Goal: Task Accomplishment & Management: Use online tool/utility

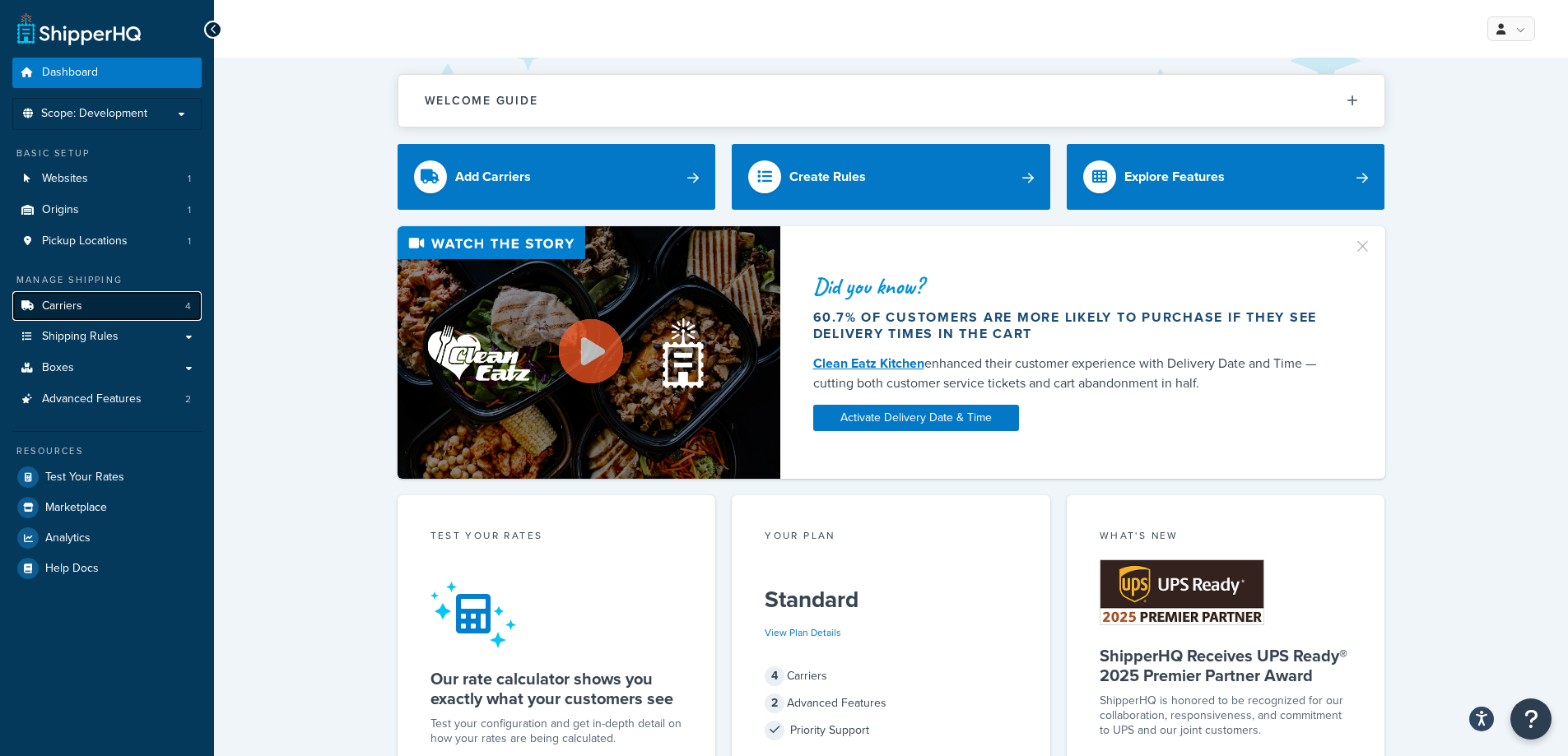
click at [115, 300] on link "Carriers 4" at bounding box center [107, 306] width 190 height 30
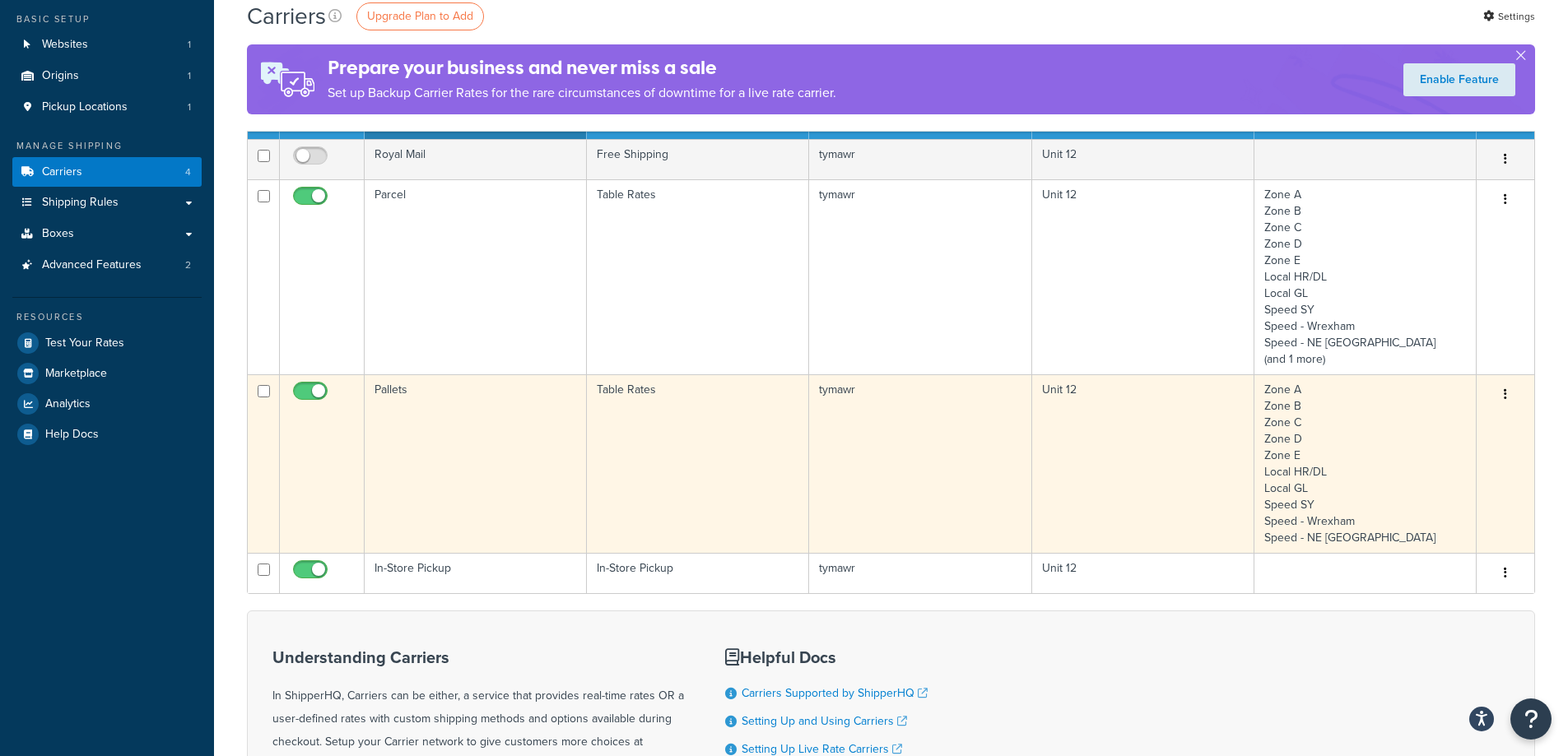
scroll to position [164, 0]
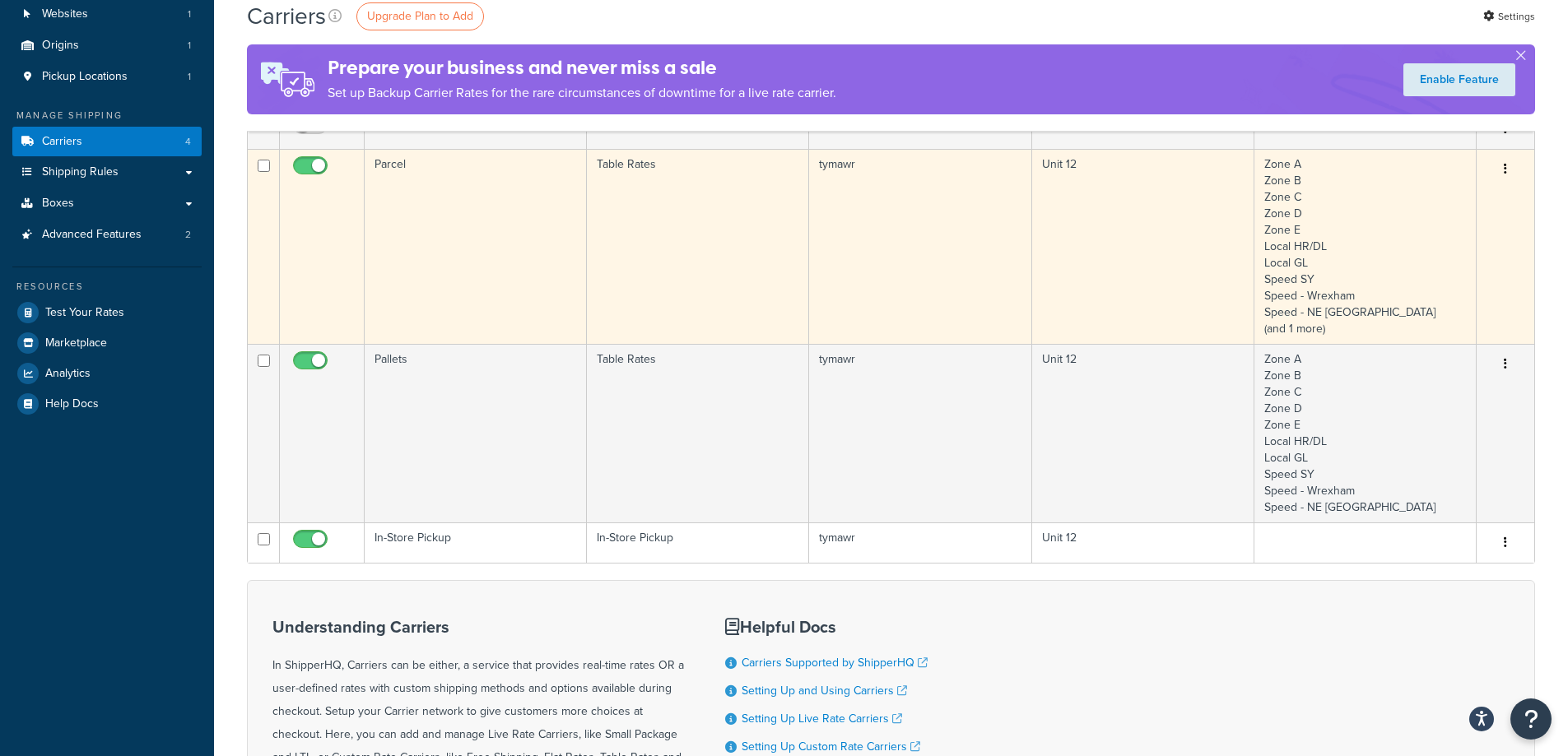
click at [498, 289] on td "Parcel" at bounding box center [475, 246] width 222 height 195
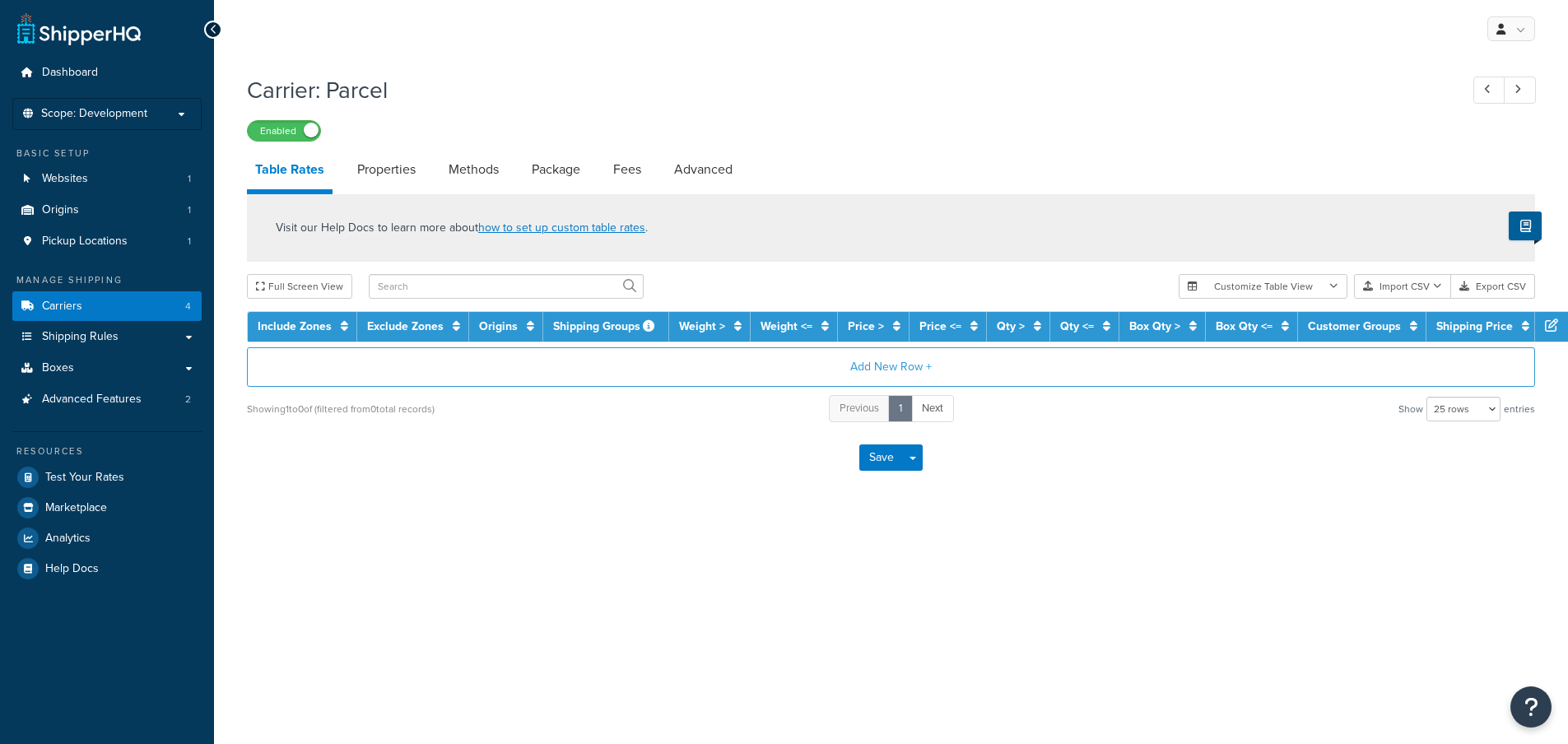
select select "25"
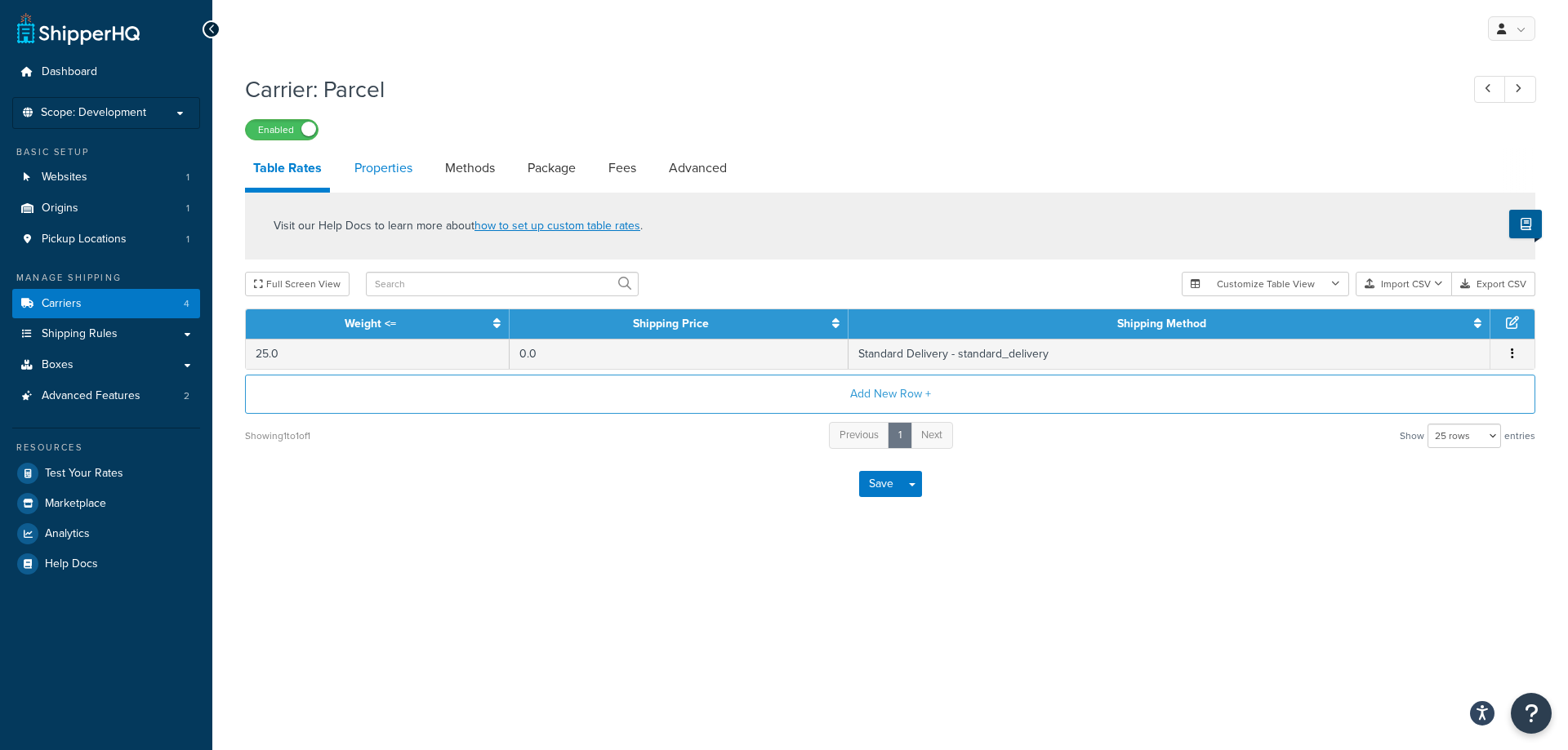
click at [366, 175] on link "Properties" at bounding box center [383, 167] width 74 height 39
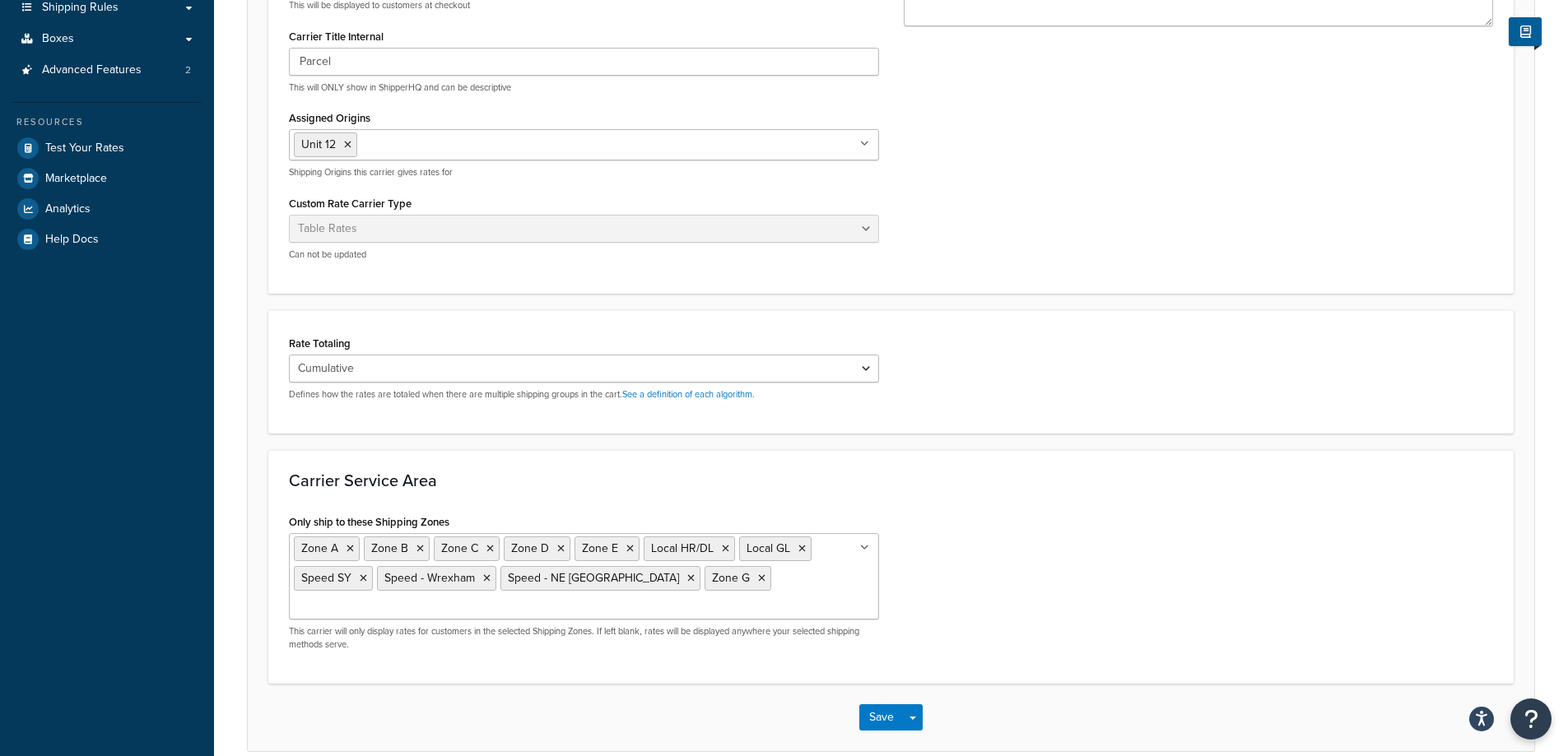
scroll to position [83, 0]
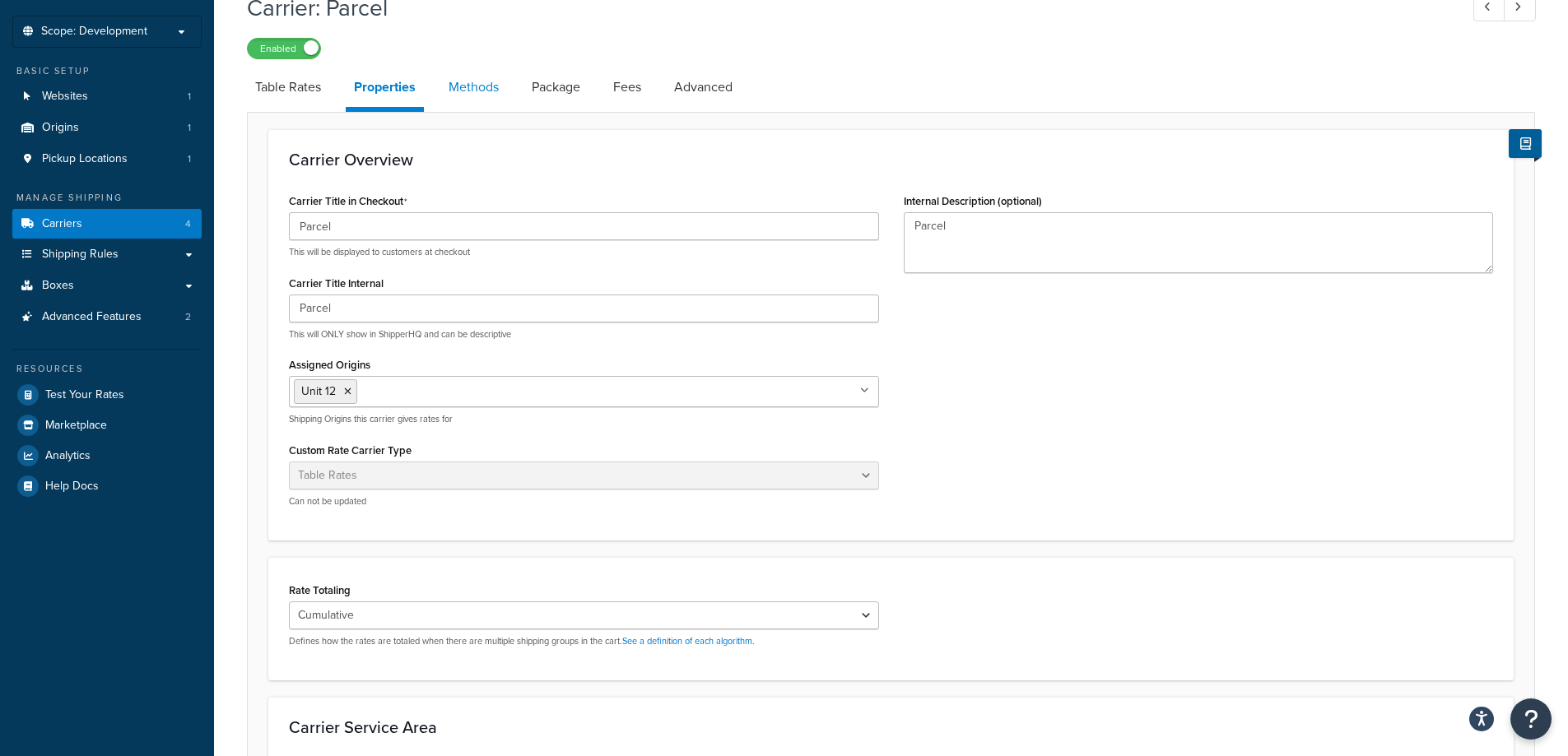
click at [445, 84] on link "Methods" at bounding box center [473, 87] width 67 height 39
select select "25"
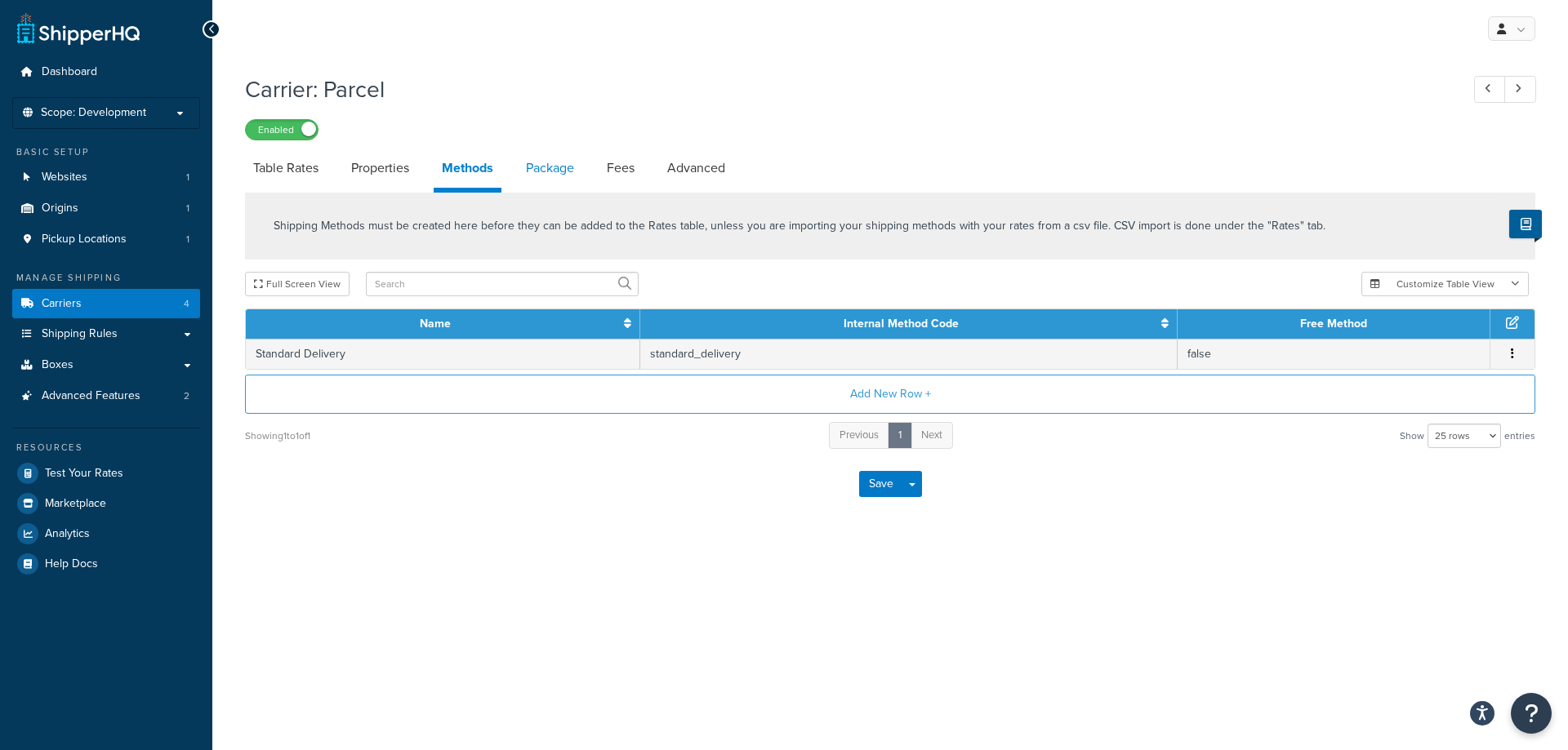
click at [541, 174] on link "Package" at bounding box center [550, 167] width 65 height 39
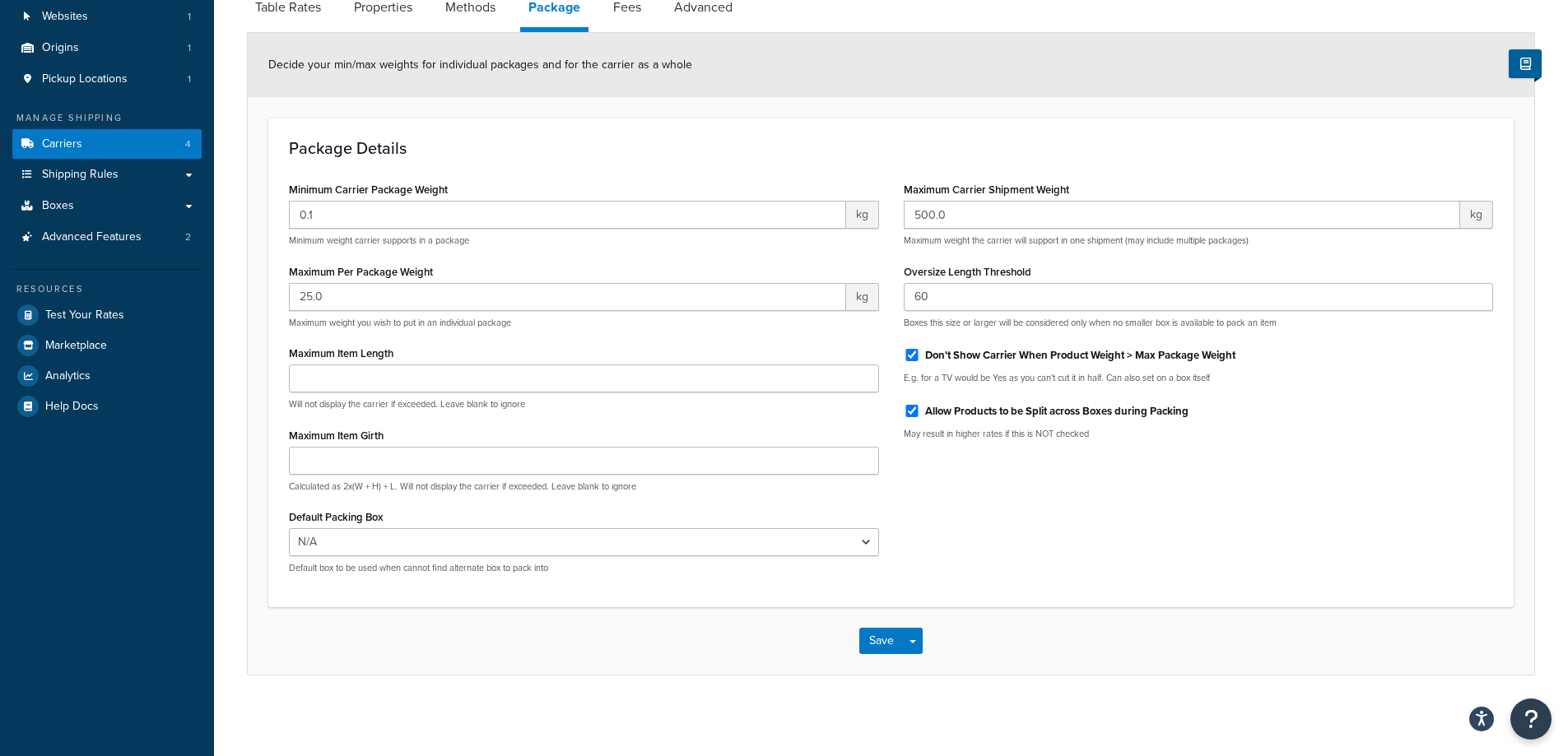
scroll to position [164, 0]
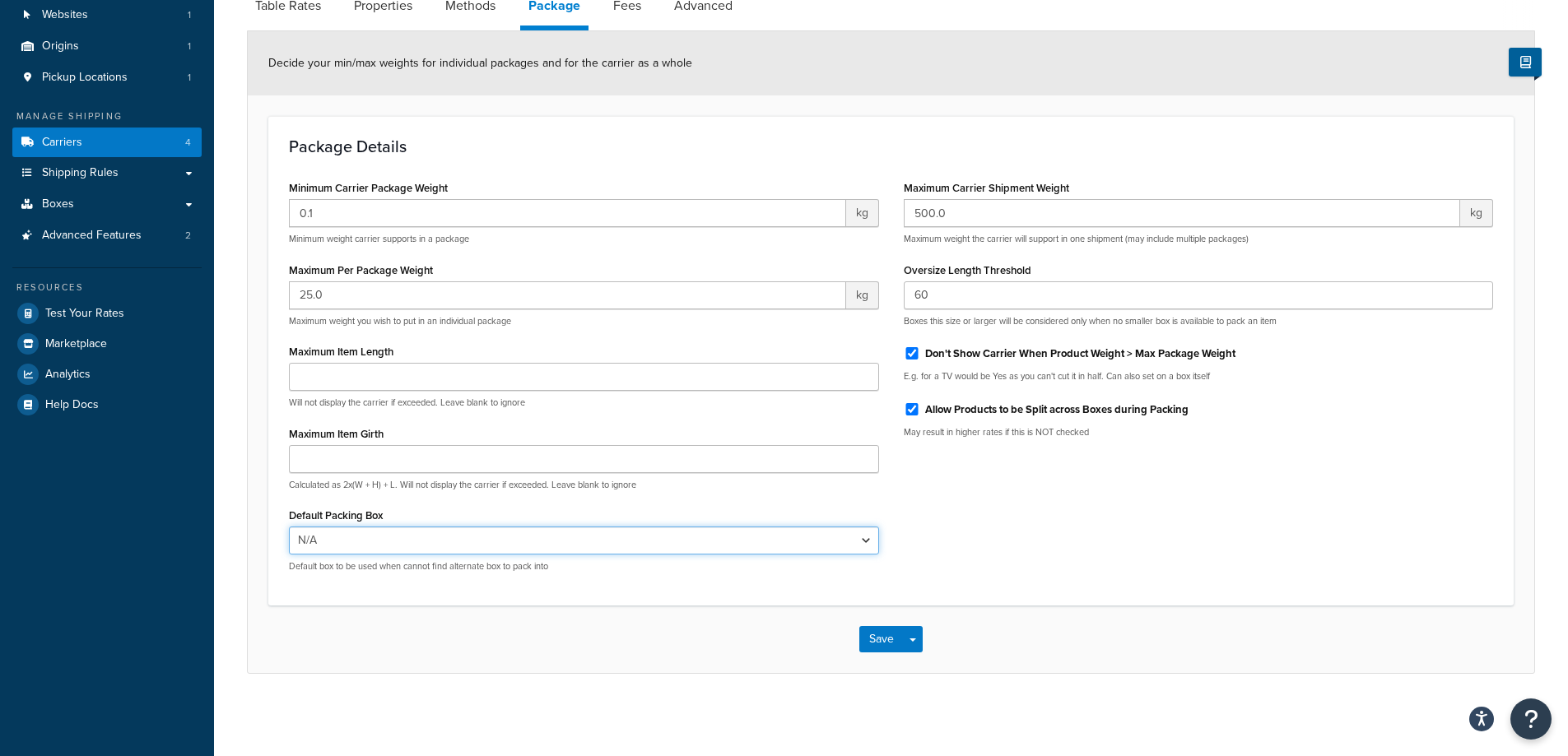
click at [486, 542] on select "N/A 50 Kg Parcel" at bounding box center [584, 540] width 590 height 28
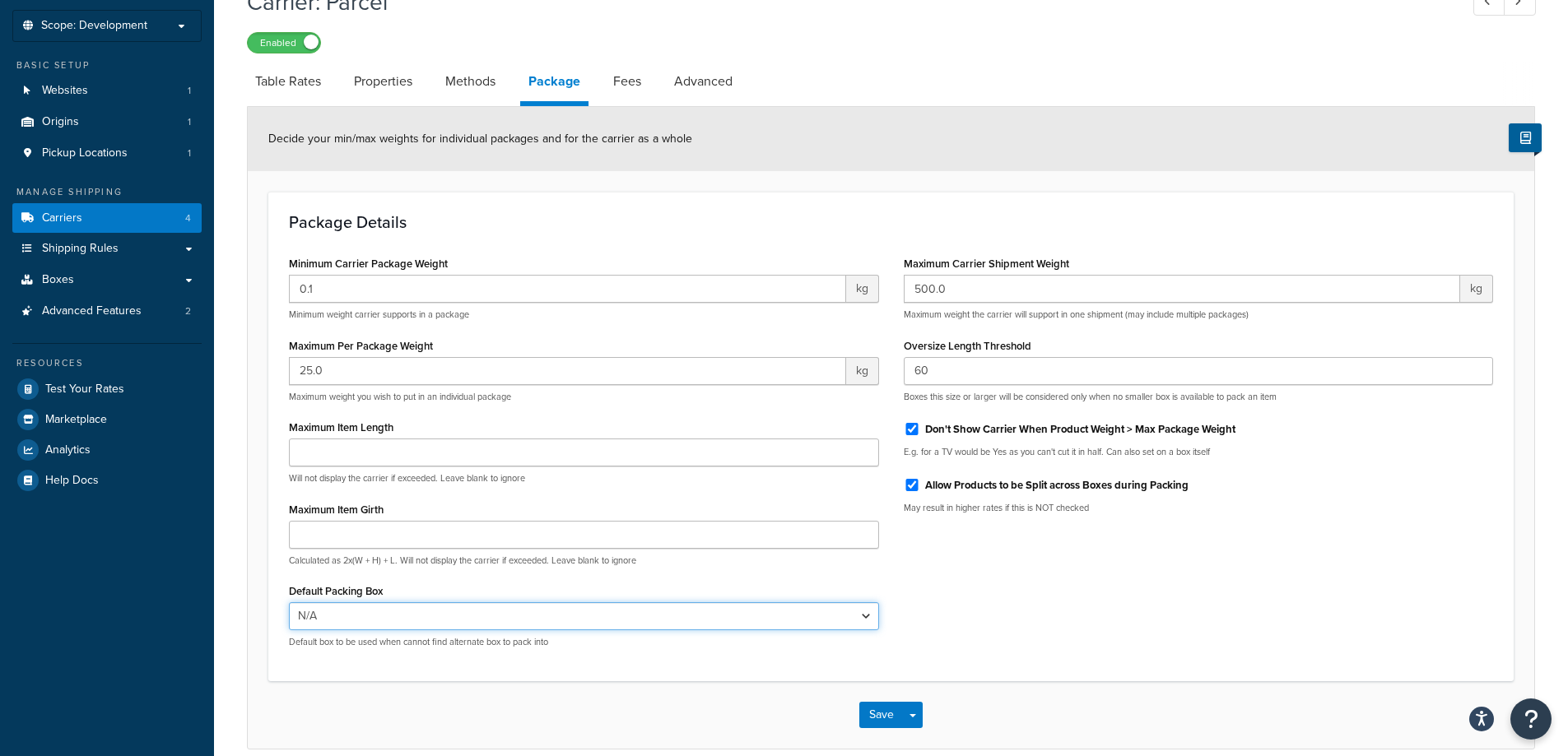
scroll to position [0, 0]
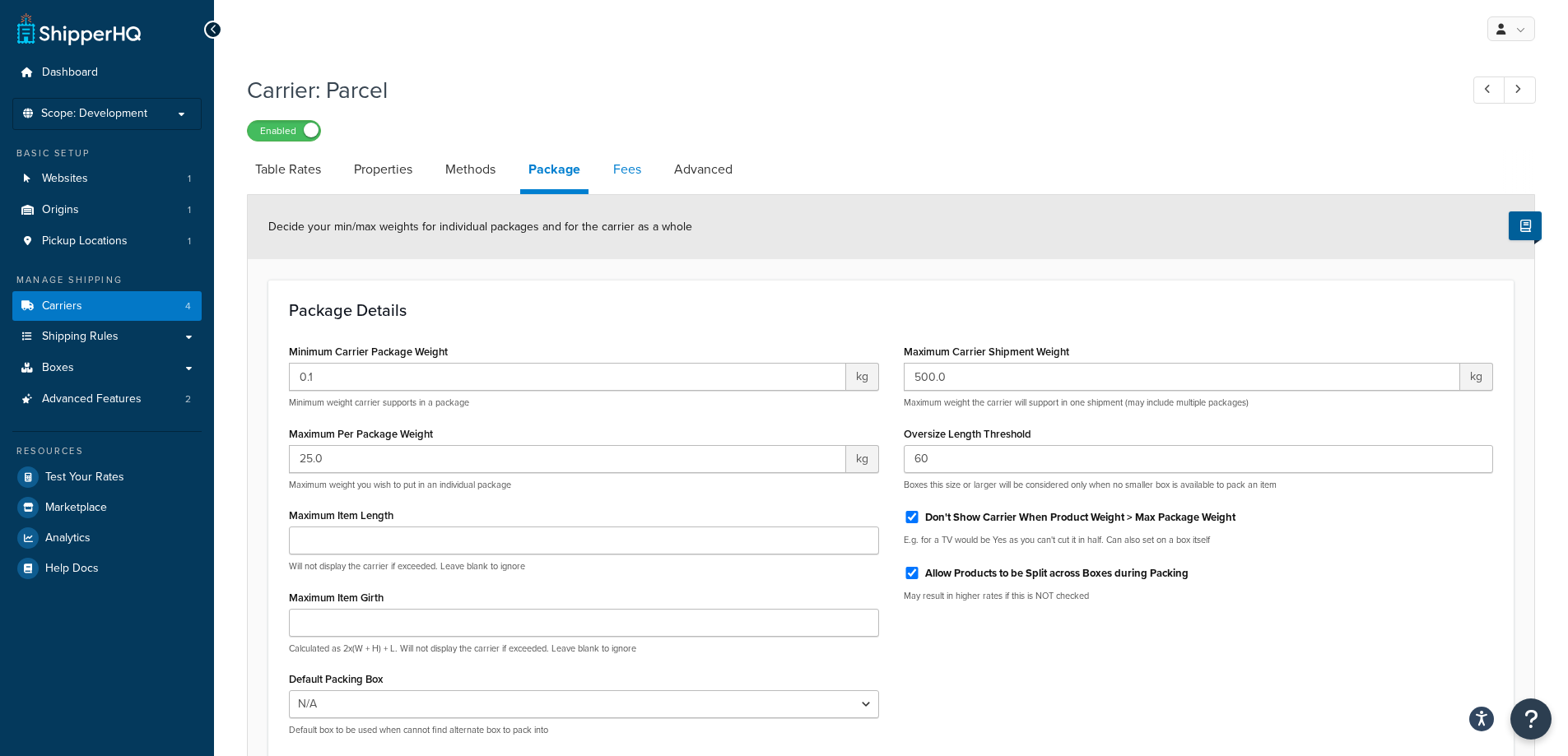
click at [627, 165] on link "Fees" at bounding box center [627, 169] width 44 height 39
select select "package"
select select "AFTER"
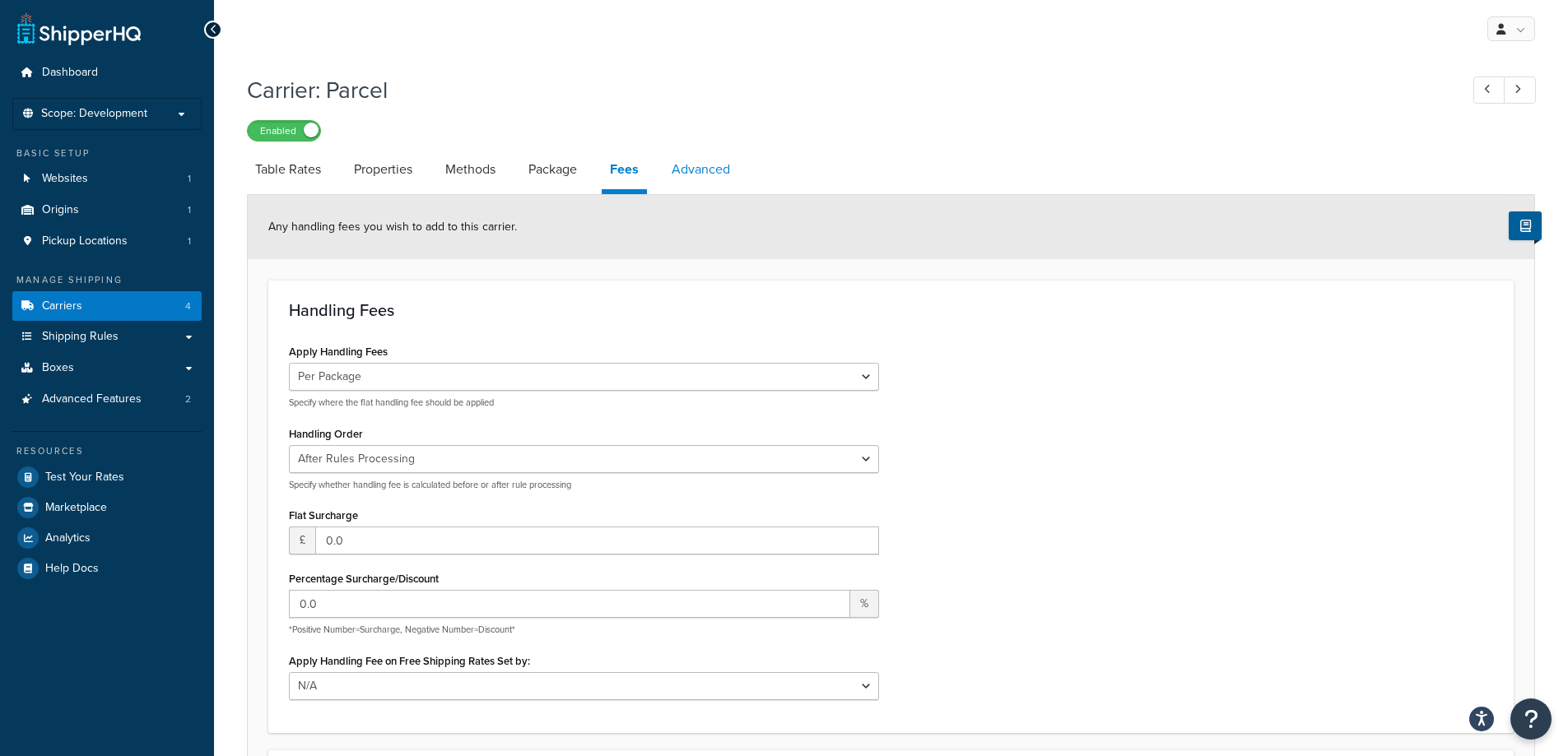
click at [701, 180] on link "Advanced" at bounding box center [700, 169] width 75 height 39
select select "false"
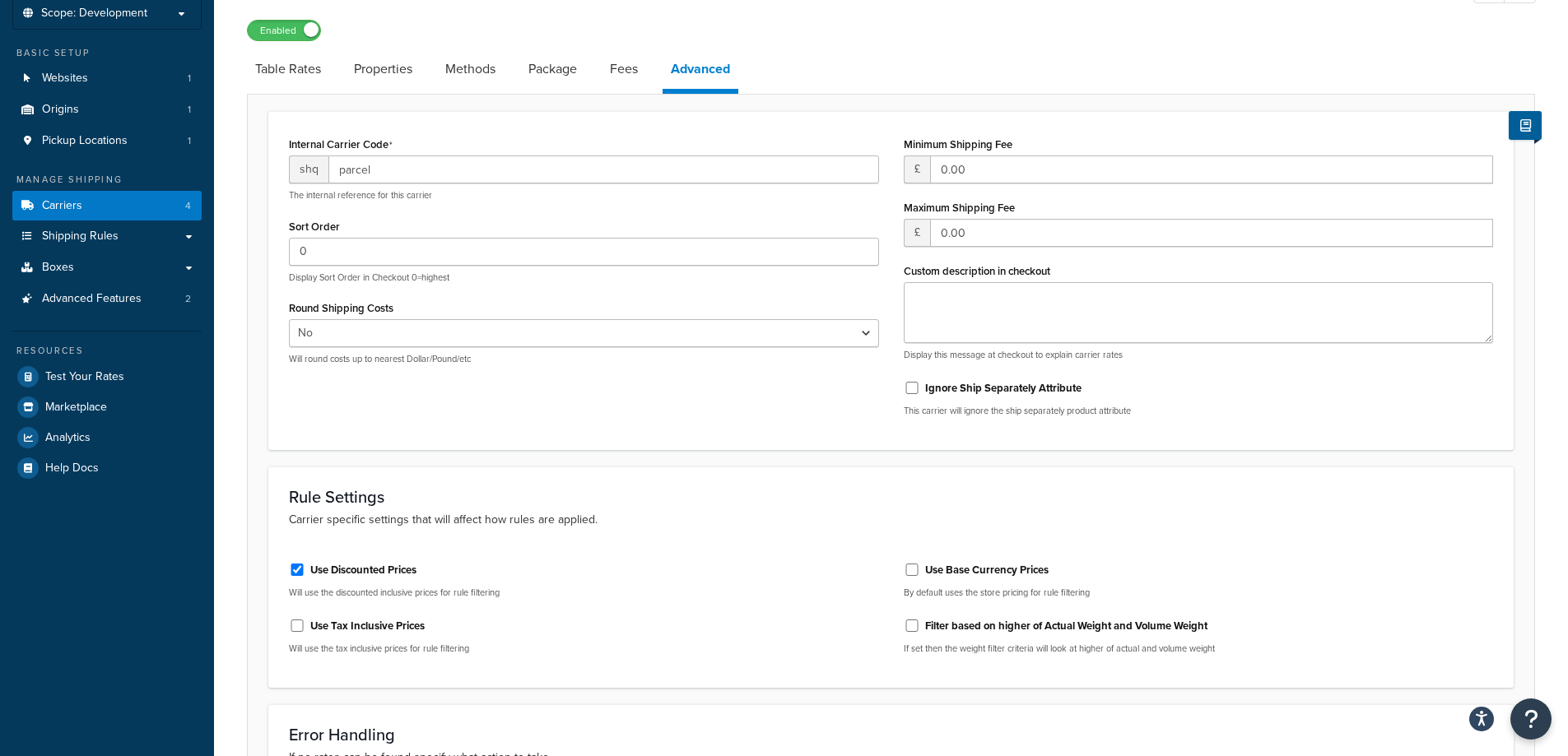
scroll to position [99, 0]
click at [74, 246] on link "Shipping Rules" at bounding box center [107, 237] width 190 height 30
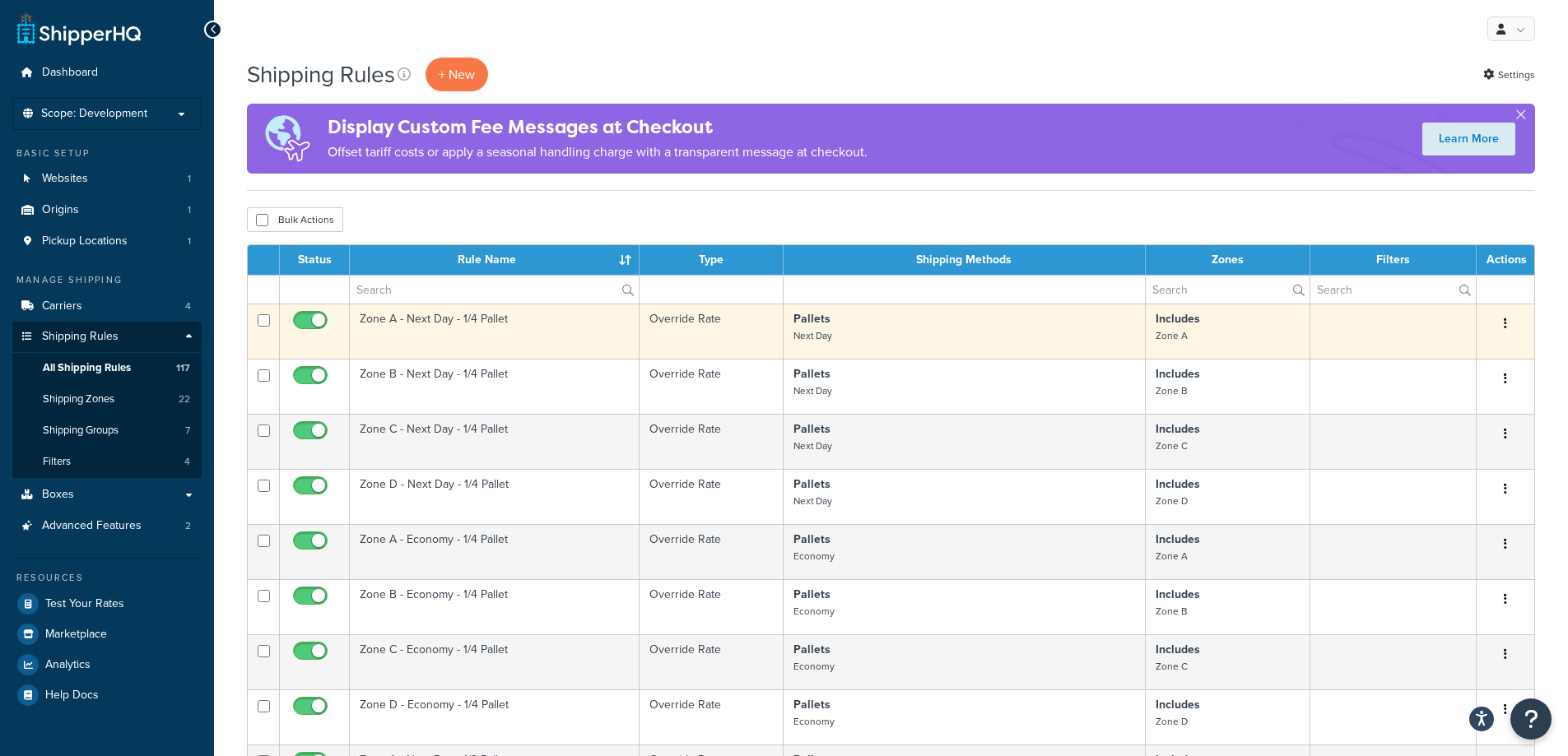
click at [478, 331] on td "Zone A - Next Day - 1/4 Pallet" at bounding box center [494, 331] width 290 height 55
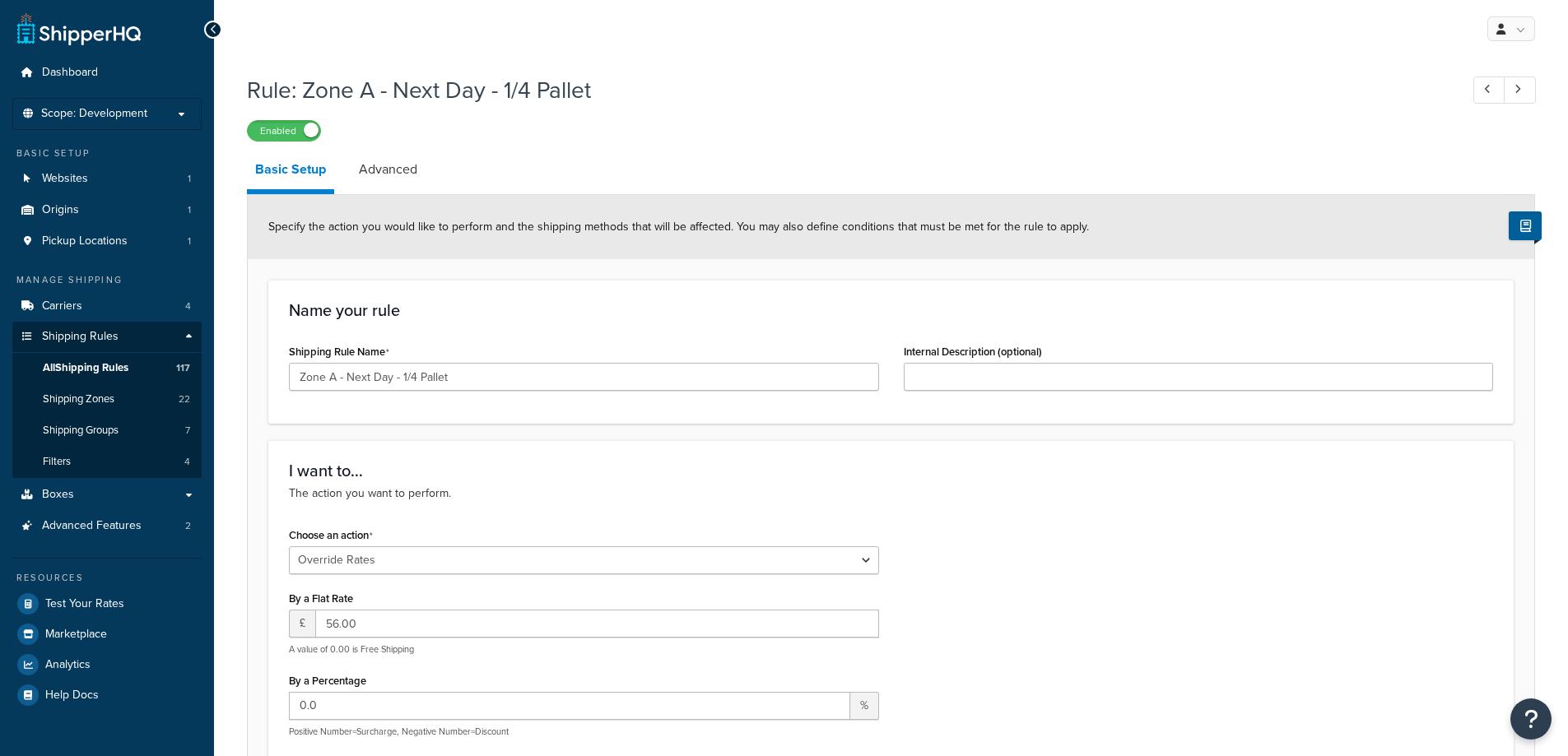
select select "OVERRIDE"
select select "BOX"
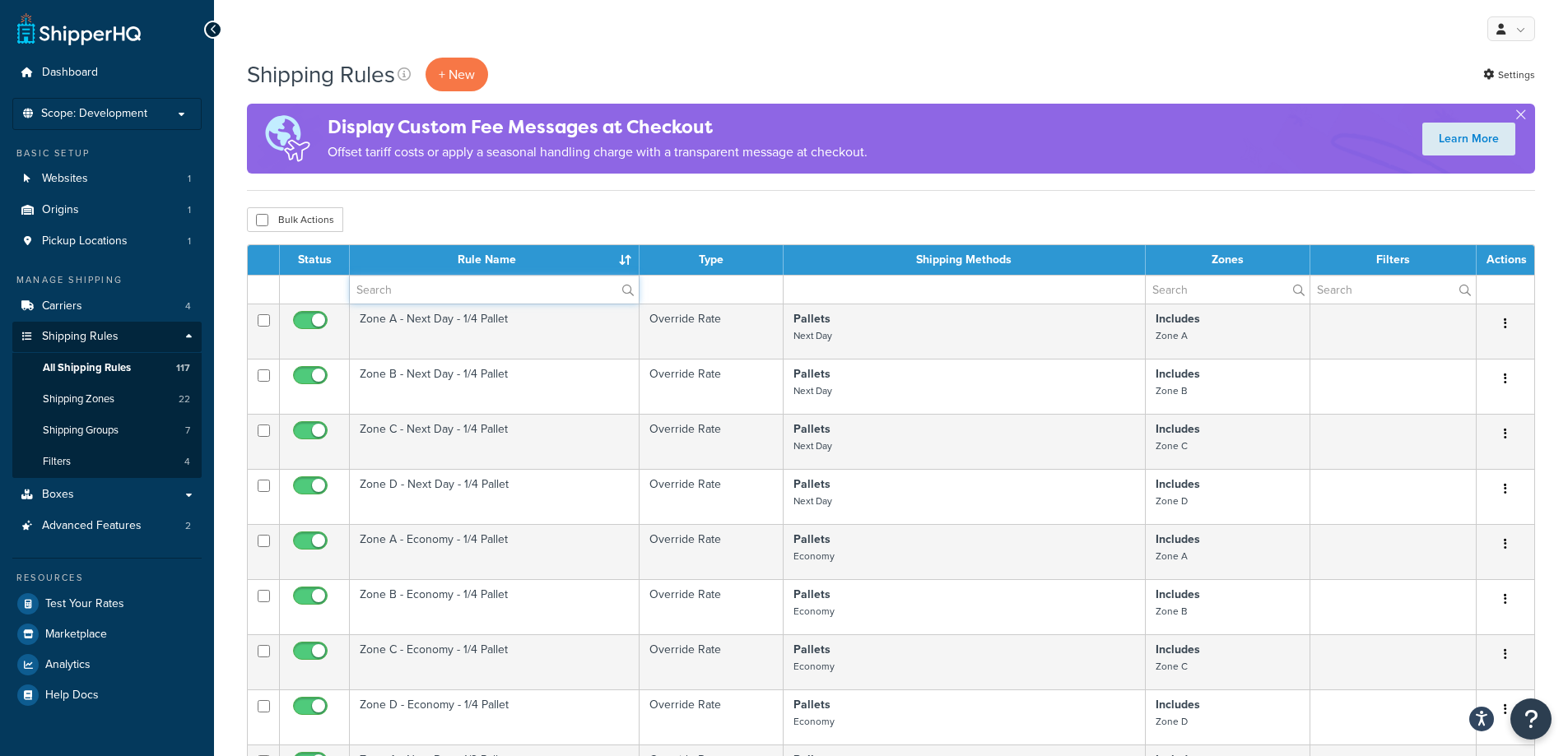
click at [484, 281] on input "text" at bounding box center [494, 290] width 289 height 28
type input "parcel"
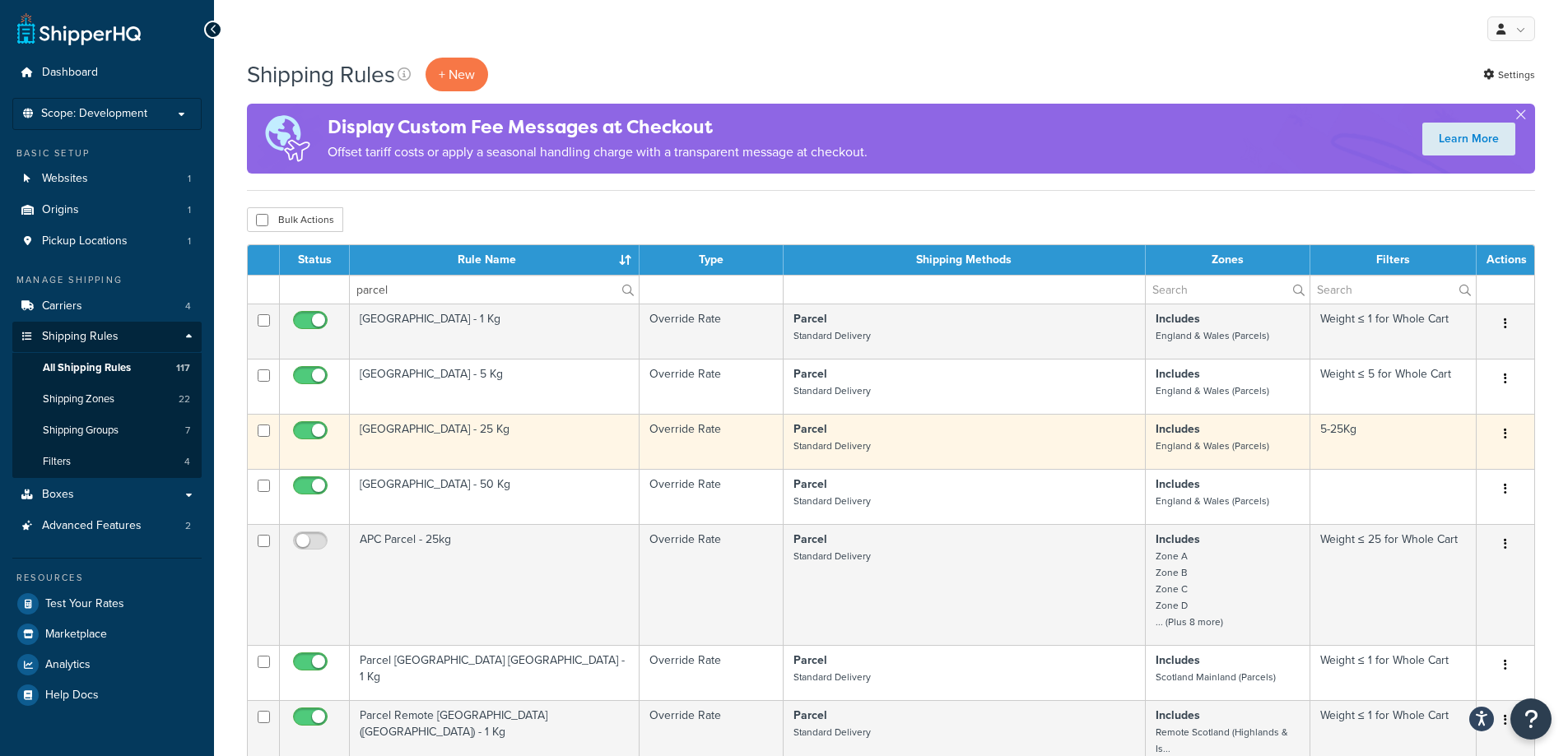
click at [460, 445] on td "[GEOGRAPHIC_DATA] - 25 Kg" at bounding box center [494, 441] width 290 height 55
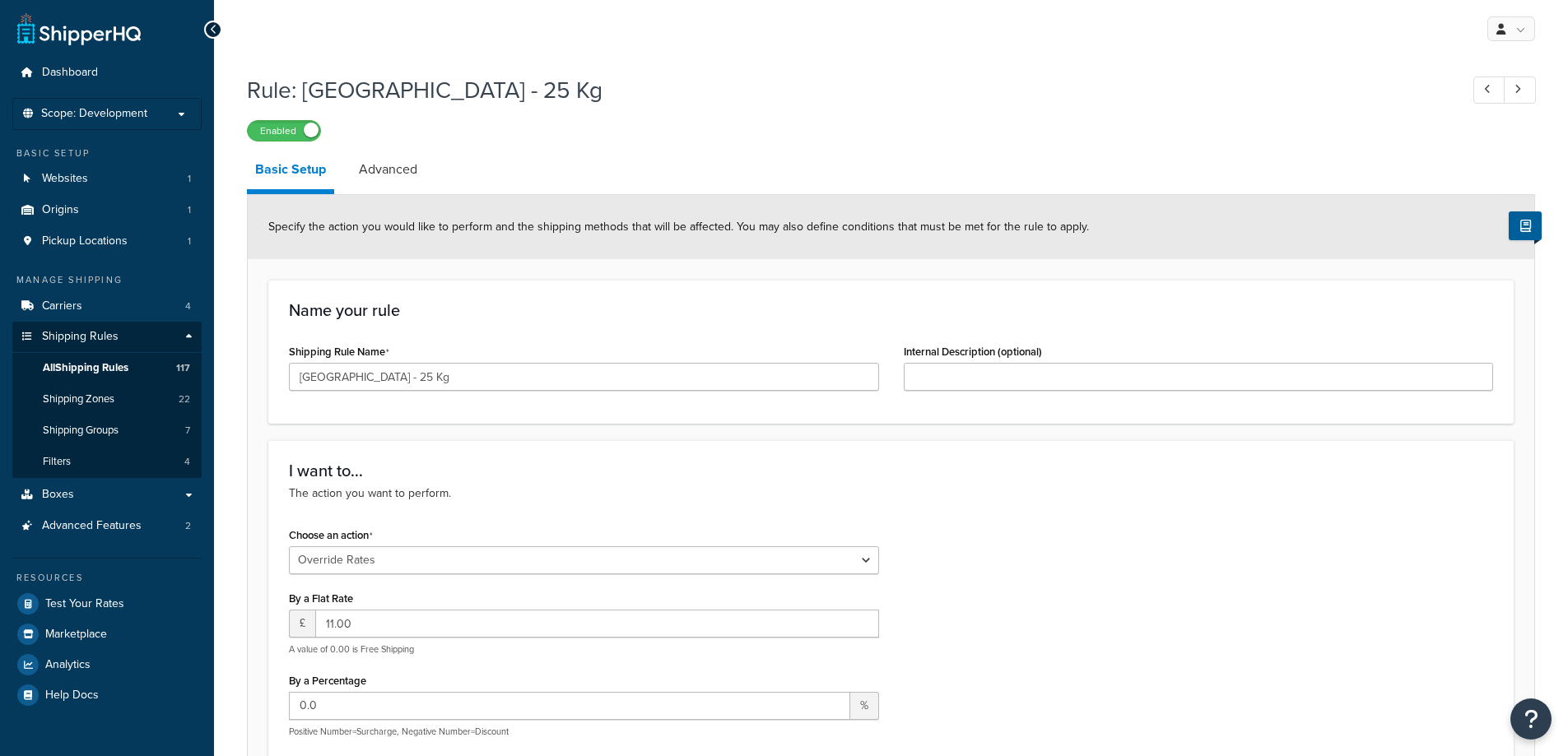
select select "OVERRIDE"
select select "BOX"
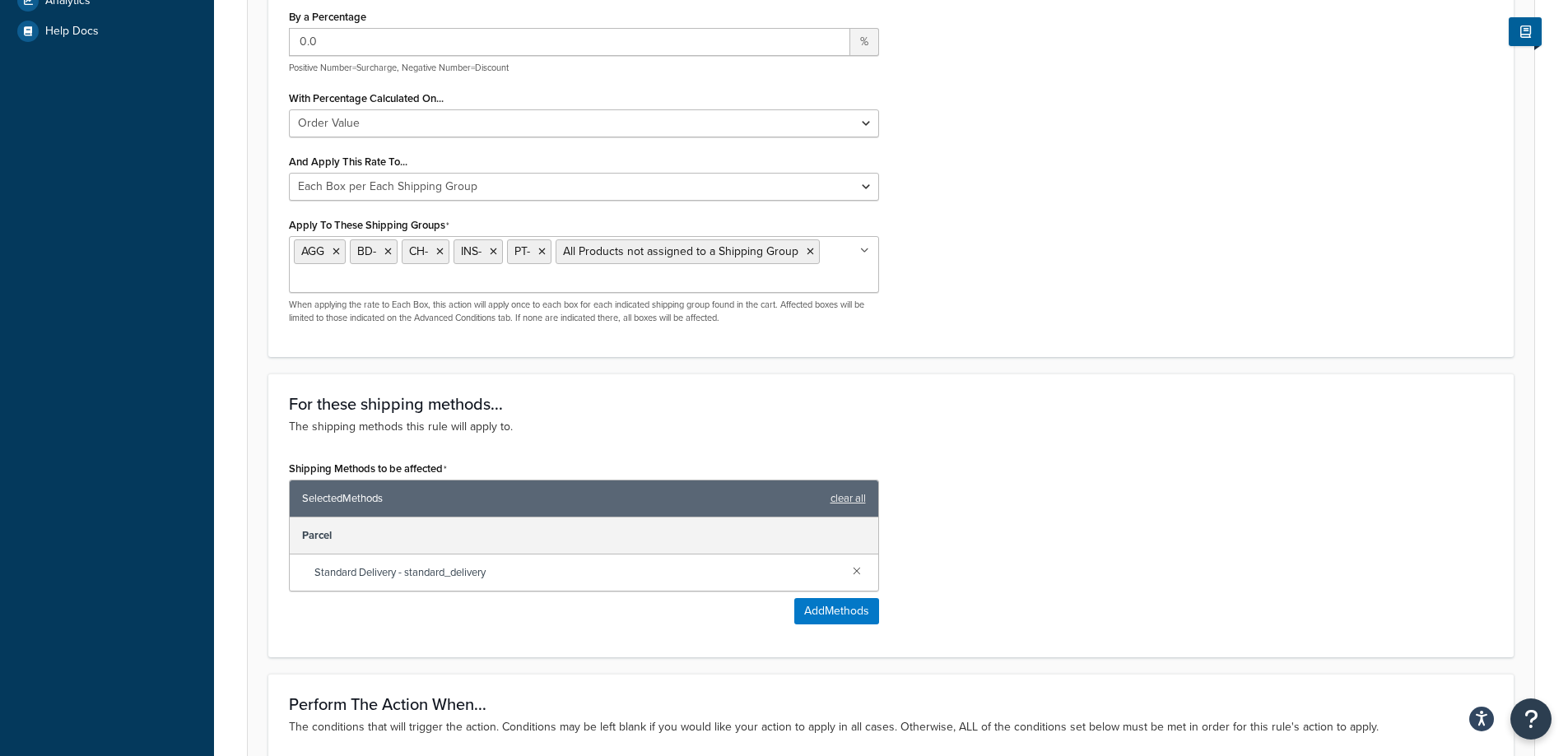
scroll to position [576, 0]
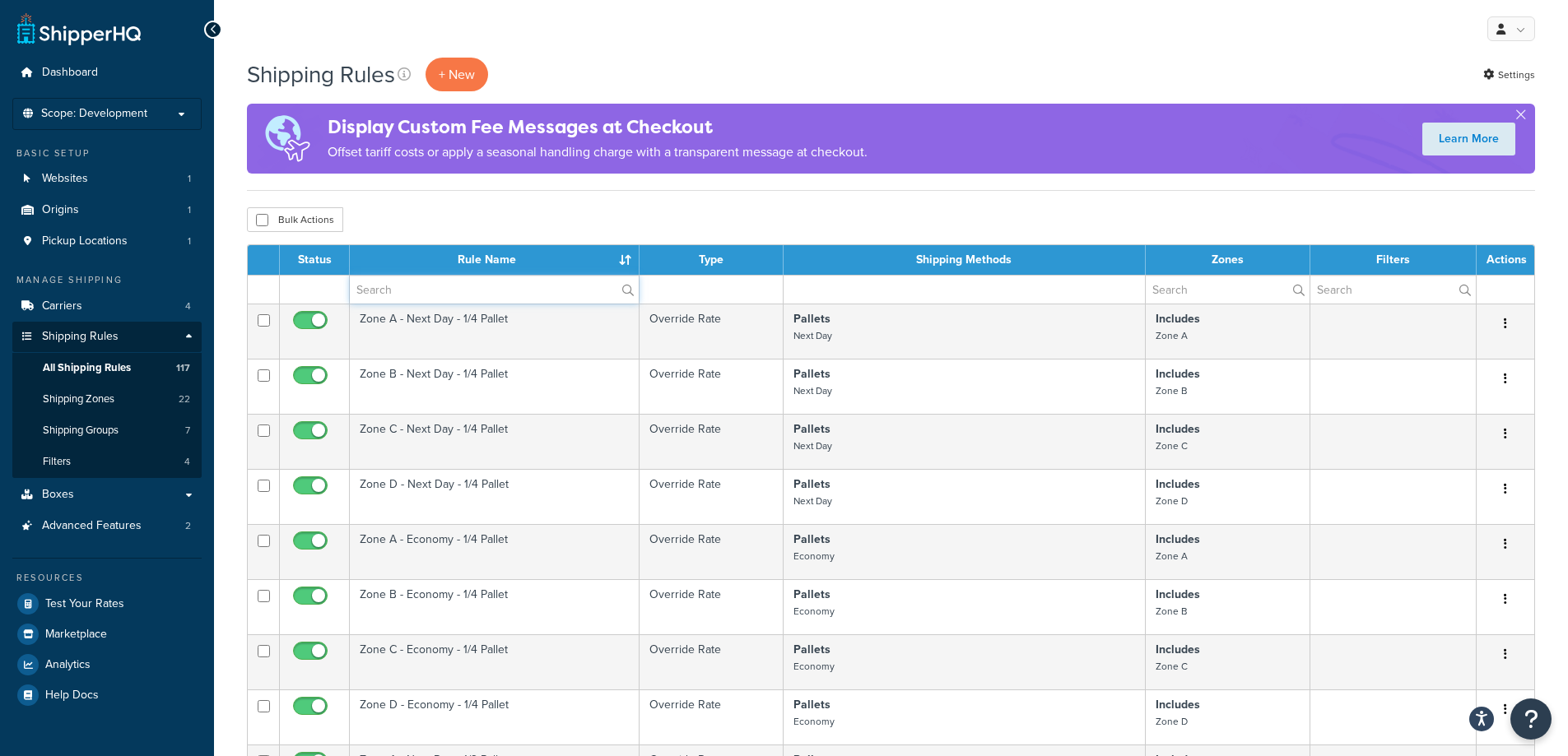
click at [499, 291] on input "text" at bounding box center [494, 290] width 289 height 28
type input "parcel"
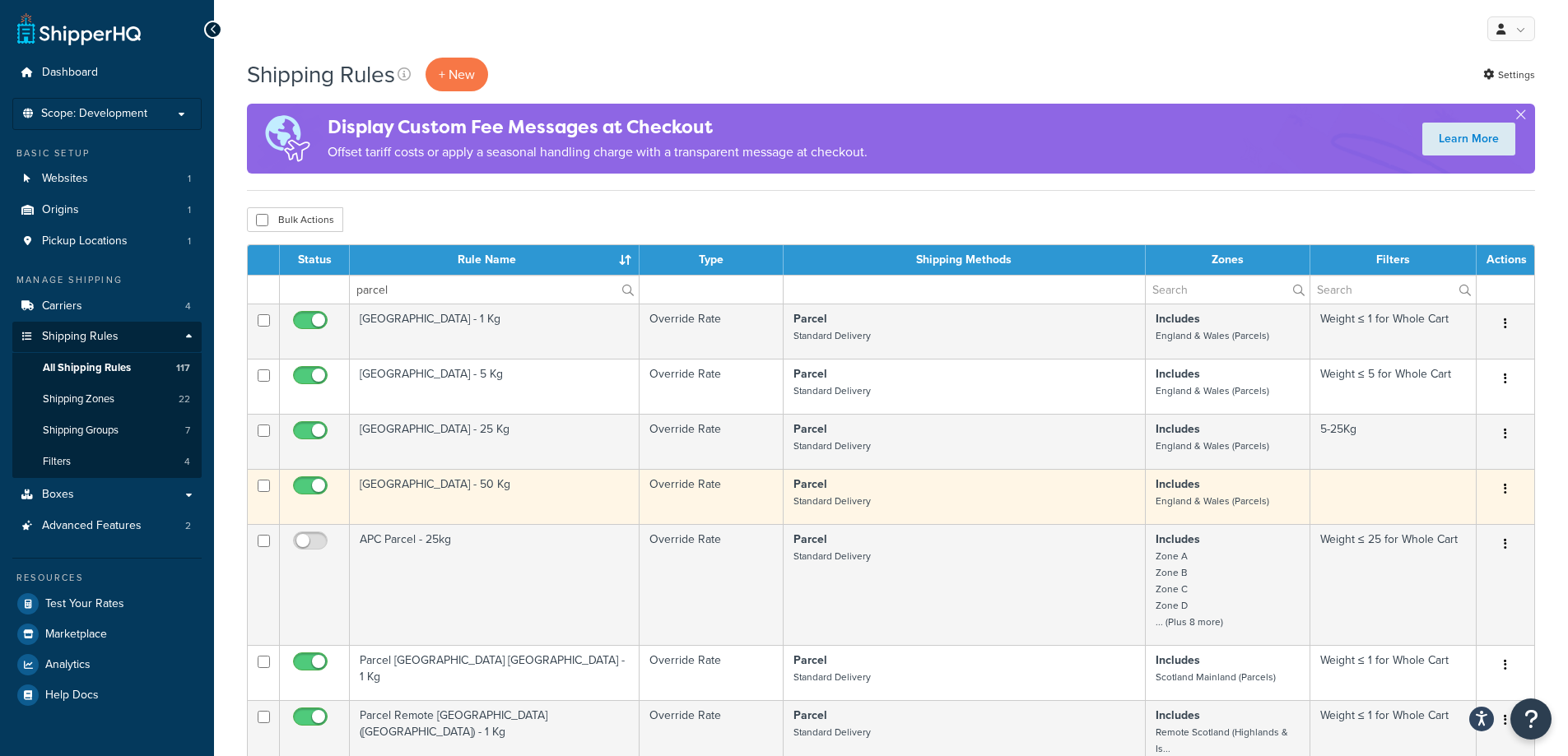
click at [510, 492] on td "[GEOGRAPHIC_DATA] - 50 Kg" at bounding box center [494, 496] width 290 height 55
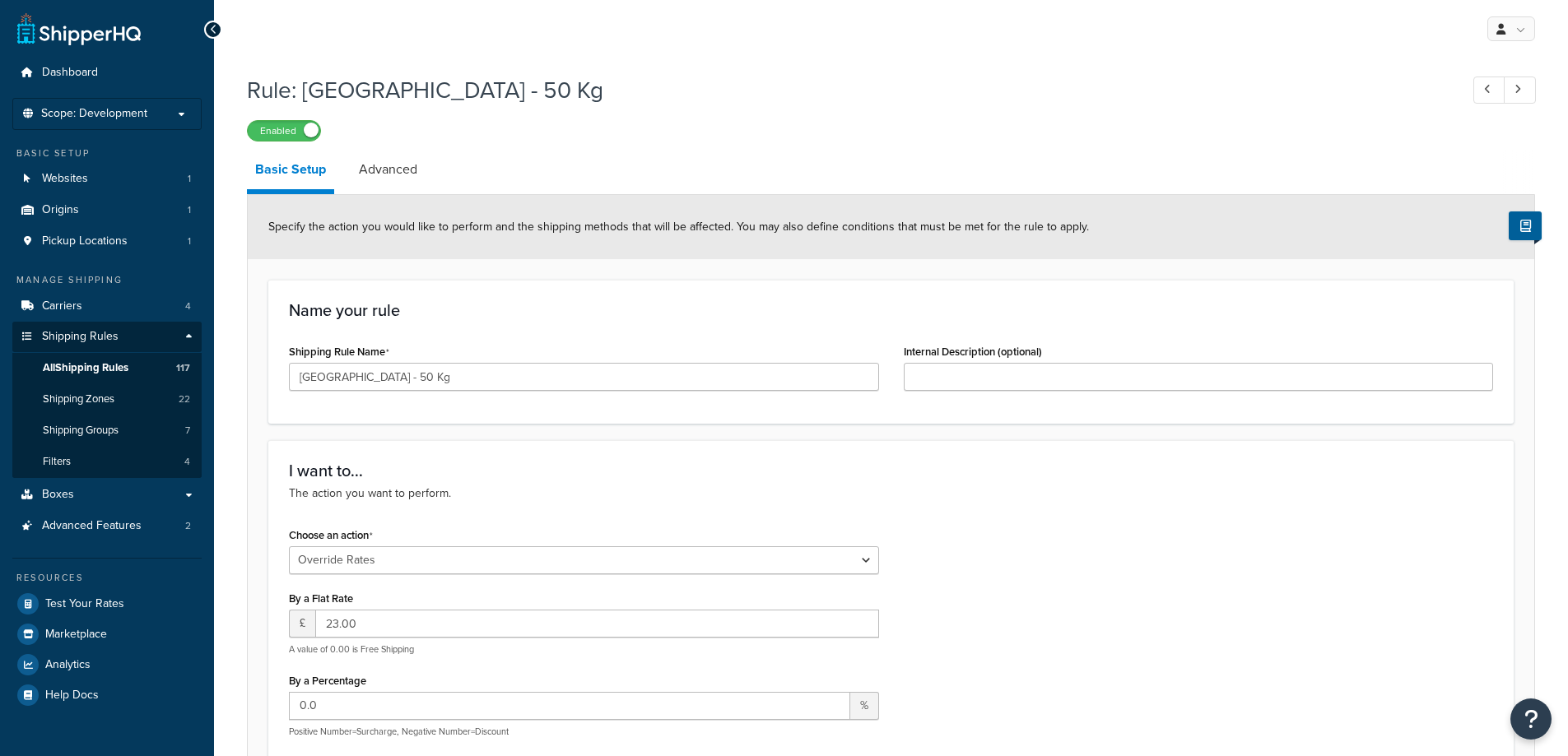
select select "OVERRIDE"
select select "BOX"
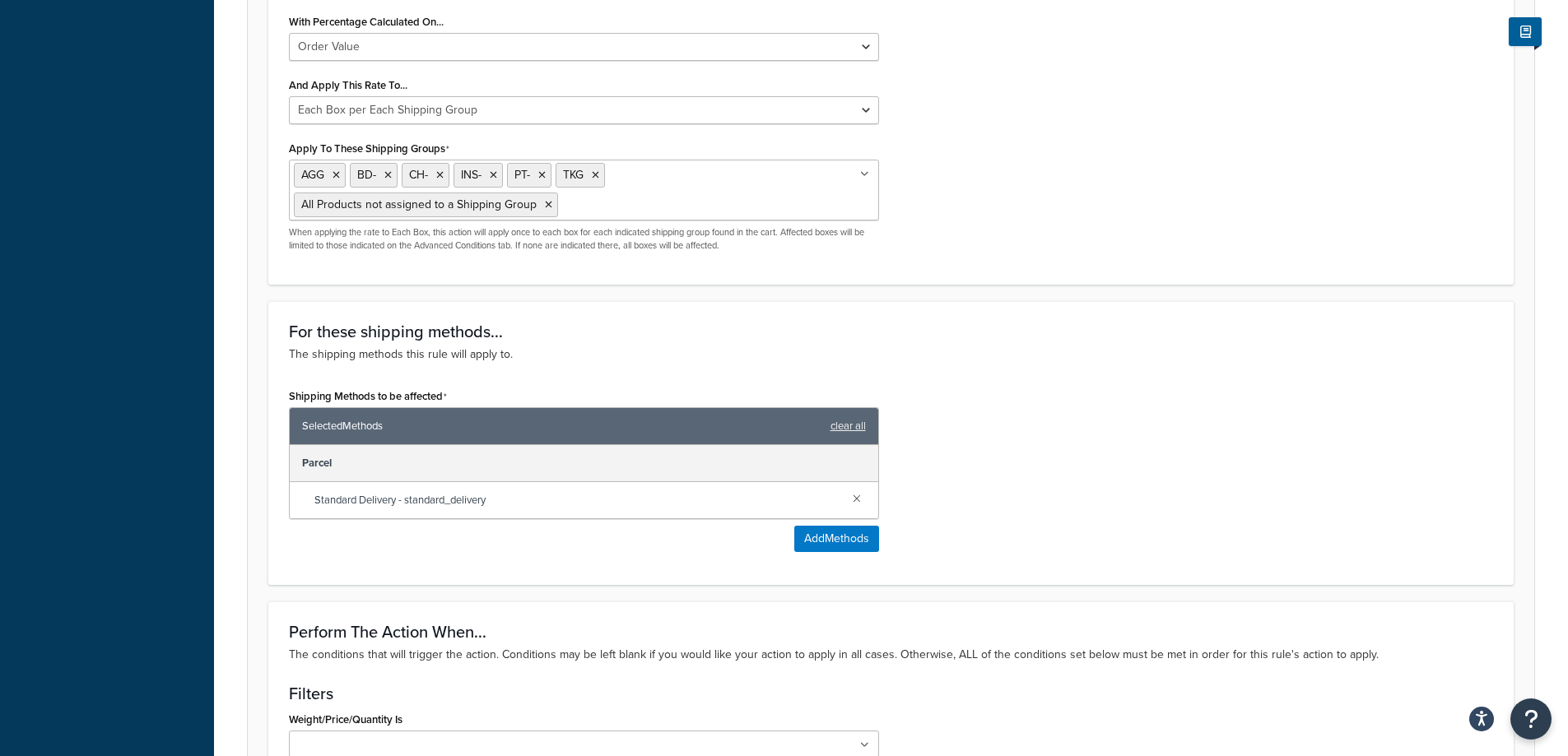
scroll to position [905, 0]
